Goal: Check status

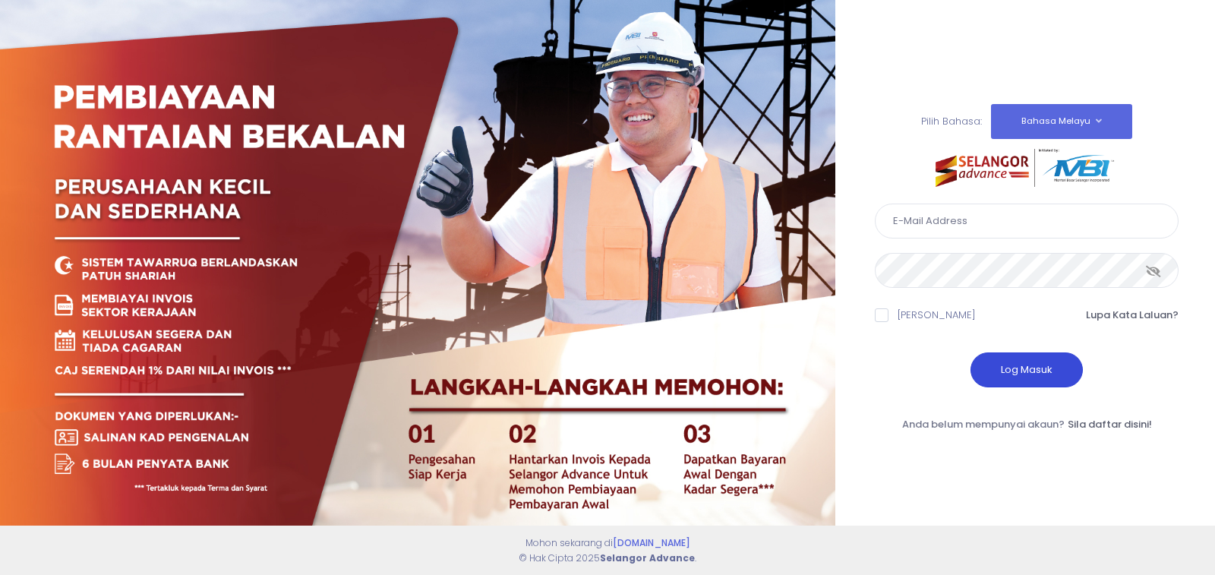
type input "kenanganbp3@gmail.com"
click at [1006, 365] on button "Log Masuk" at bounding box center [1026, 369] width 112 height 35
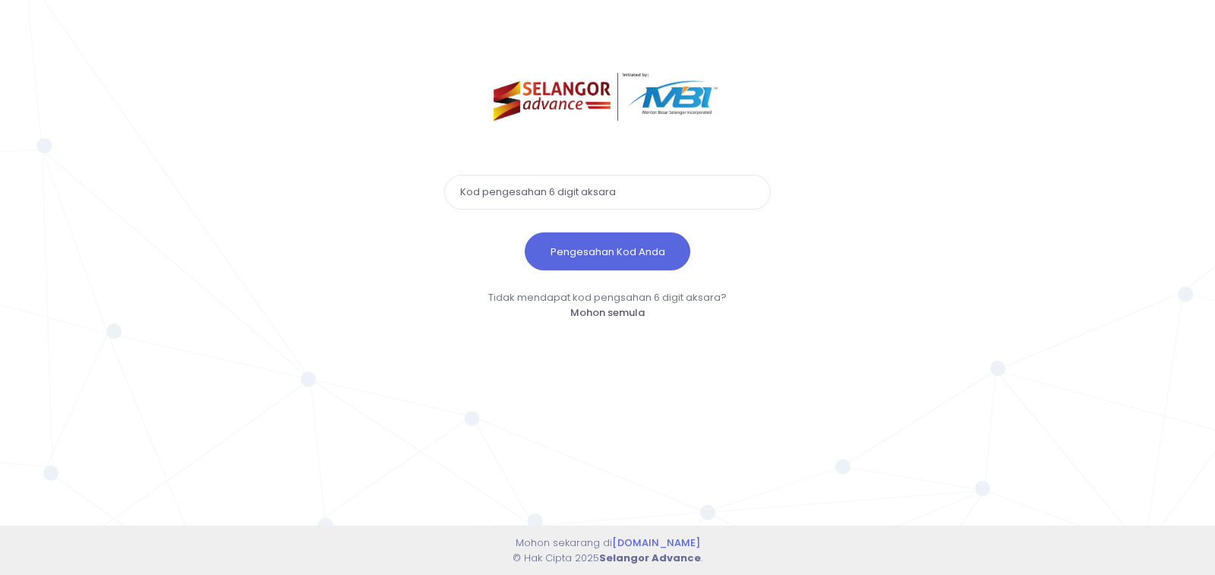
click at [482, 198] on input "text" at bounding box center [607, 192] width 327 height 35
paste input "718190"
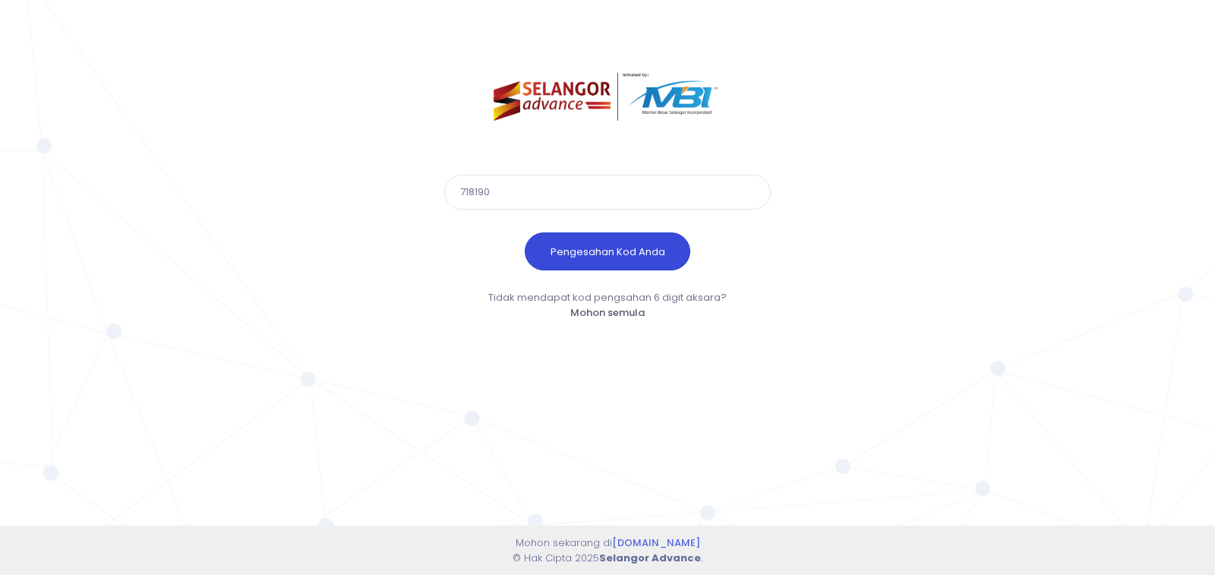
type input "718190"
click at [572, 253] on button "Pengesahan Kod Anda" at bounding box center [608, 251] width 166 height 38
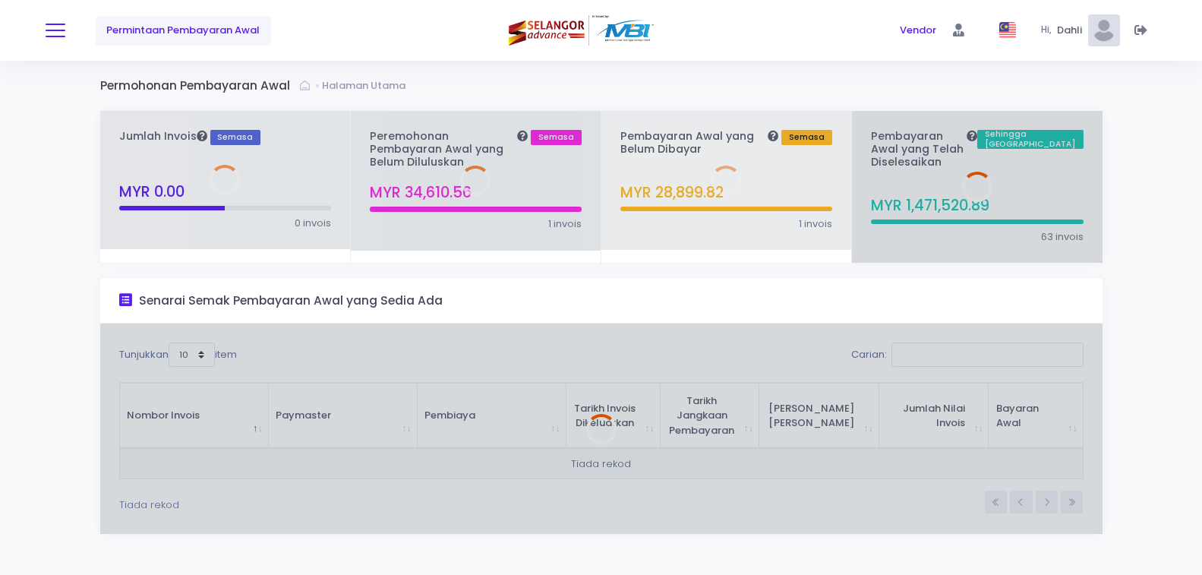
click at [58, 31] on button at bounding box center [56, 31] width 20 height 20
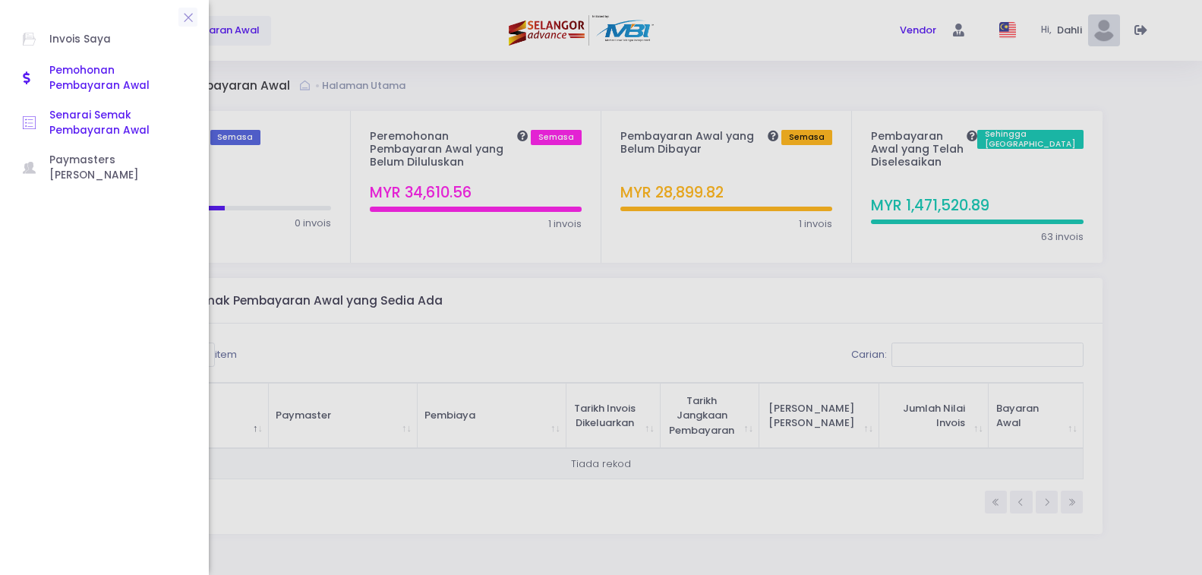
click at [90, 121] on span "Senarai Semak Pembayaran Awal" at bounding box center [117, 123] width 137 height 31
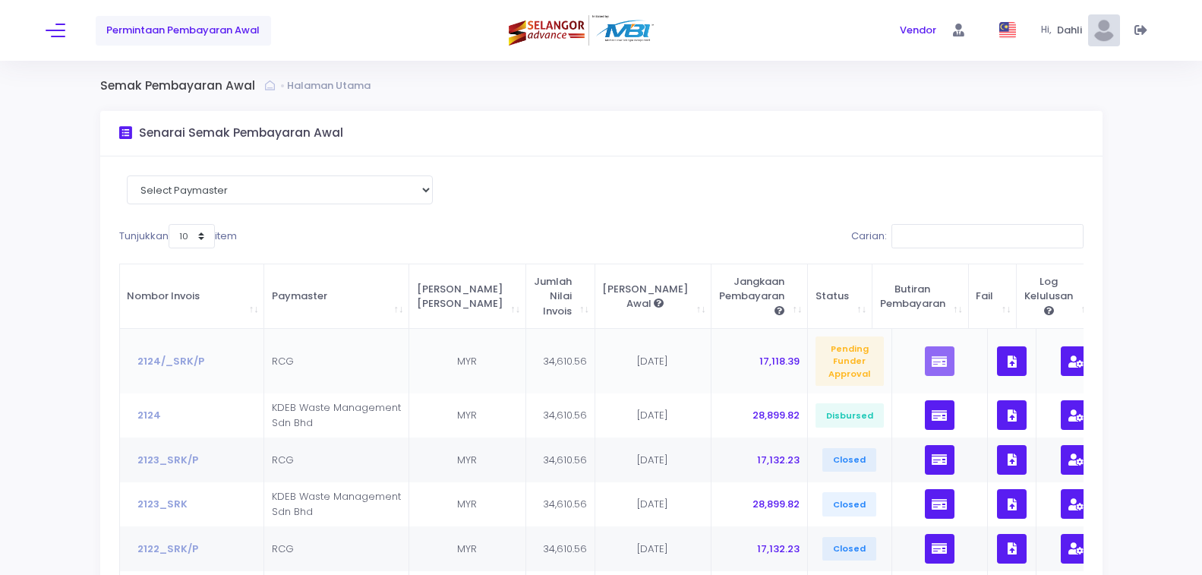
click at [612, 364] on td "[DATE]" at bounding box center [653, 361] width 117 height 64
drag, startPoint x: 630, startPoint y: 260, endPoint x: 0, endPoint y: 306, distance: 631.9
drag, startPoint x: 0, startPoint y: 306, endPoint x: 448, endPoint y: 147, distance: 475.3
click at [448, 147] on div "Senarai Semak Pembayaran Awal" at bounding box center [601, 134] width 1002 height 46
